Goal: Check status

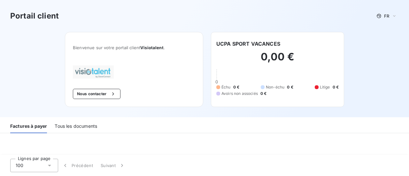
drag, startPoint x: 134, startPoint y: 46, endPoint x: 98, endPoint y: 75, distance: 46.8
click at [98, 75] on img at bounding box center [93, 71] width 41 height 13
click at [121, 47] on span "Bienvenue sur votre portail client Visiotalent ." at bounding box center [134, 47] width 122 height 5
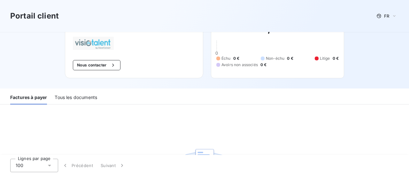
scroll to position [64, 0]
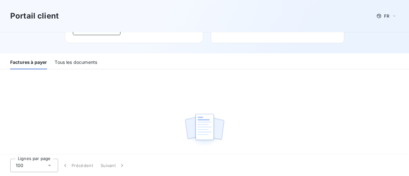
click at [90, 58] on div "Tous les documents" at bounding box center [76, 62] width 42 height 13
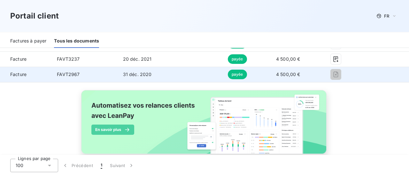
scroll to position [104, 0]
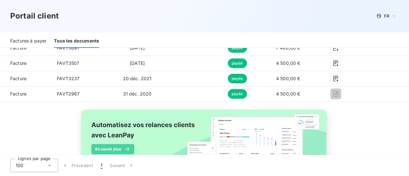
click at [149, 19] on div "Portail client FR" at bounding box center [204, 16] width 388 height 12
click at [59, 39] on div "Tous les documents" at bounding box center [76, 41] width 45 height 13
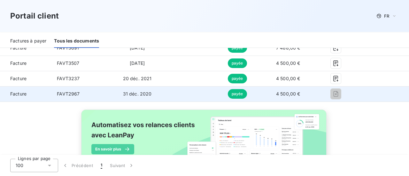
click at [276, 95] on span "4 500,00 €" at bounding box center [288, 93] width 24 height 5
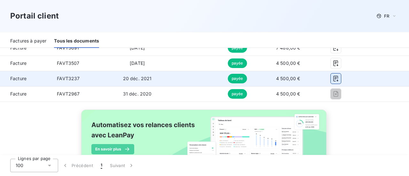
click at [334, 78] on icon "button" at bounding box center [336, 79] width 5 height 6
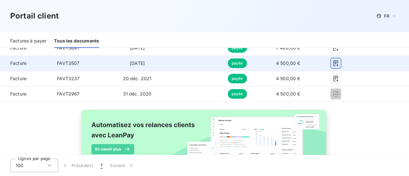
click at [334, 63] on icon "button" at bounding box center [336, 63] width 5 height 6
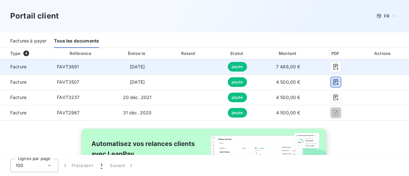
scroll to position [73, 0]
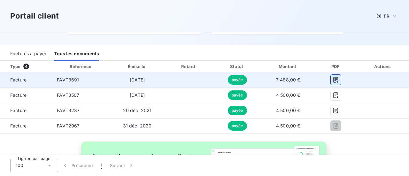
click at [333, 78] on icon "button" at bounding box center [336, 80] width 6 height 6
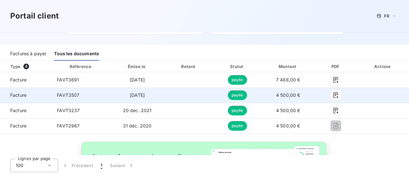
click at [145, 96] on span "[DATE]" at bounding box center [137, 94] width 15 height 5
click at [334, 97] on icon "button" at bounding box center [336, 95] width 5 height 6
click at [334, 94] on icon "button" at bounding box center [336, 95] width 6 height 6
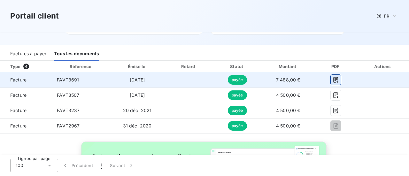
click at [334, 79] on icon "button" at bounding box center [336, 80] width 5 height 6
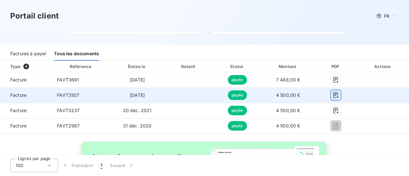
click at [334, 95] on icon "button" at bounding box center [336, 95] width 5 height 6
click at [334, 94] on icon "button" at bounding box center [336, 95] width 5 height 6
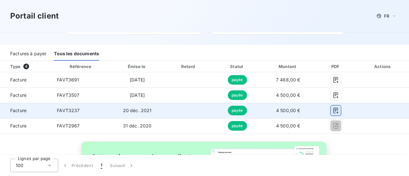
click at [334, 108] on icon "button" at bounding box center [336, 110] width 6 height 6
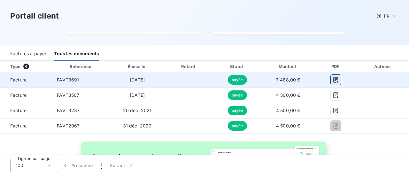
click at [334, 79] on icon "button" at bounding box center [336, 80] width 5 height 6
click at [74, 81] on span "FAVT3691" at bounding box center [68, 79] width 22 height 5
click at [333, 80] on icon "button" at bounding box center [336, 80] width 6 height 6
click at [333, 79] on icon "button" at bounding box center [336, 80] width 6 height 6
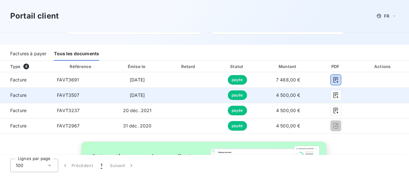
scroll to position [136, 0]
